Goal: Check status

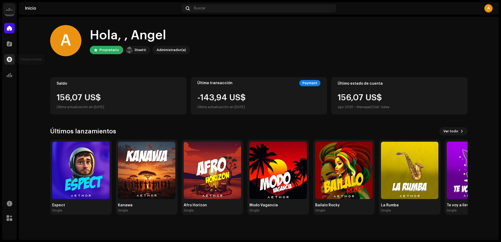
click at [11, 62] on span at bounding box center [9, 59] width 5 height 4
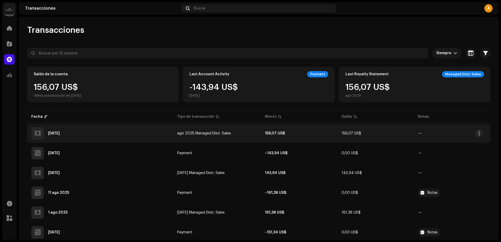
click at [194, 132] on span "ago 2025 Managed Distr. Sales" at bounding box center [204, 134] width 54 height 4
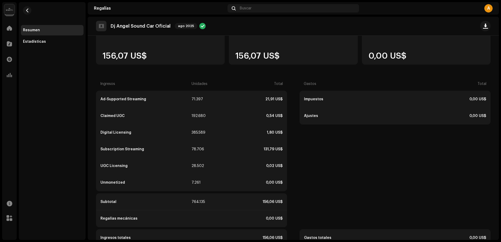
scroll to position [67, 0]
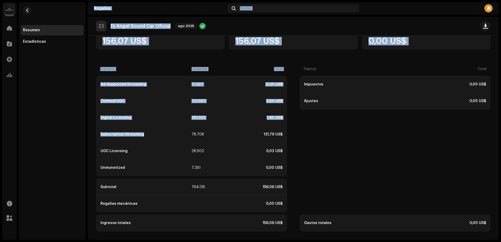
drag, startPoint x: 145, startPoint y: 135, endPoint x: 82, endPoint y: 137, distance: 62.9
click at [82, 137] on div "Dj Angel Sound Car Oficial Inicio Catálogo Transacciones Estadísticas Recursos …" at bounding box center [250, 121] width 501 height 242
click at [83, 144] on div "Resumen Estadísticas" at bounding box center [52, 121] width 67 height 238
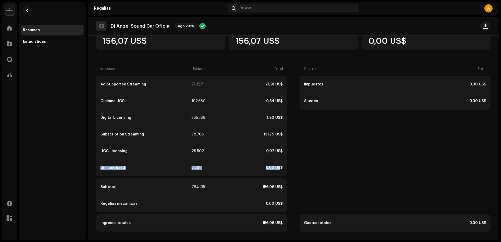
drag, startPoint x: 94, startPoint y: 167, endPoint x: 280, endPoint y: 171, distance: 185.2
click at [280, 171] on div "Total 156,07 US$ Ingresos 156,07 US$ Gastos 0,00 US$ Ingresos Unidades Total Ad…" at bounding box center [293, 122] width 411 height 220
click at [285, 172] on div "Ad-Supported Streaming 71.397 21,91 US$ Claimed UGC 192.680 0,54 US$ Digital Li…" at bounding box center [191, 126] width 191 height 101
drag, startPoint x: 212, startPoint y: 191, endPoint x: 90, endPoint y: 181, distance: 123.0
click at [90, 181] on div "Total 156,07 US$ Ingresos 156,07 US$ Gastos 0,00 US$ Ingresos Unidades Total Ad…" at bounding box center [293, 122] width 411 height 220
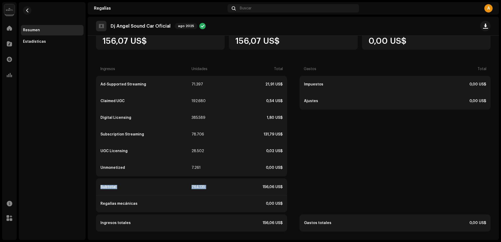
click at [92, 180] on div "Total 156,07 US$ Ingresos 156,07 US$ Gastos 0,00 US$ Ingresos Unidades Total Ad…" at bounding box center [293, 122] width 411 height 220
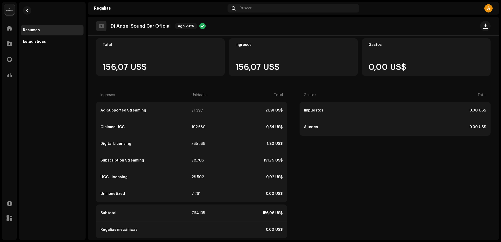
scroll to position [0, 0]
